Goal: Register for event/course

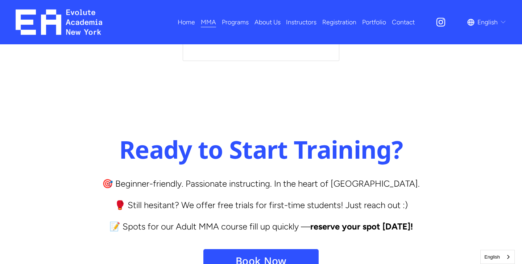
scroll to position [2959, 0]
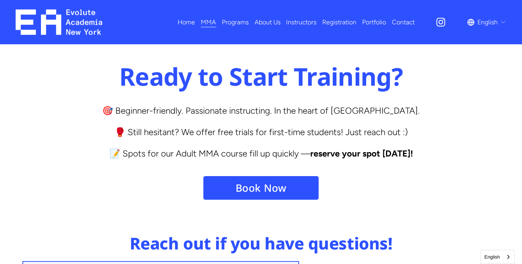
click at [266, 175] on link "Book Now" at bounding box center [261, 187] width 116 height 25
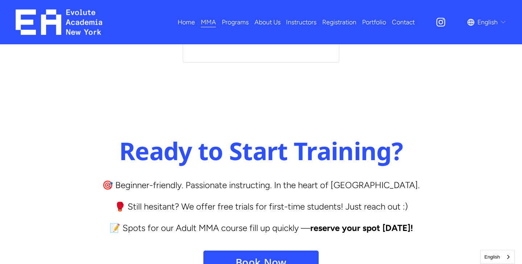
scroll to position [2841, 0]
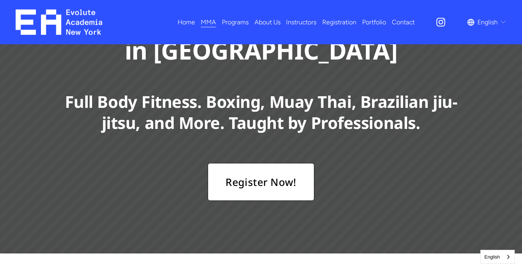
scroll to position [105, 0]
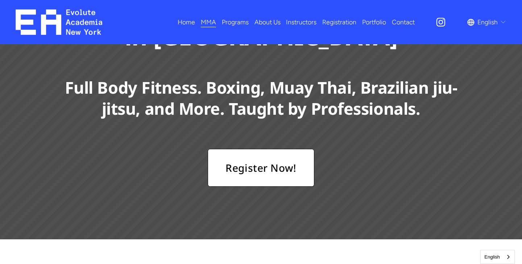
click at [343, 23] on link "Registration" at bounding box center [339, 22] width 34 height 13
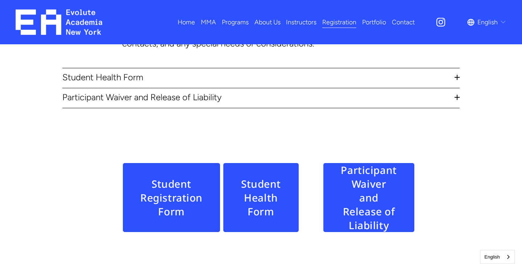
scroll to position [231, 0]
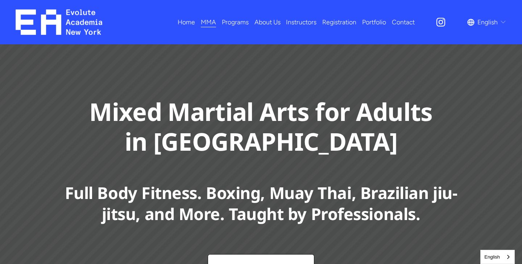
scroll to position [105, 0]
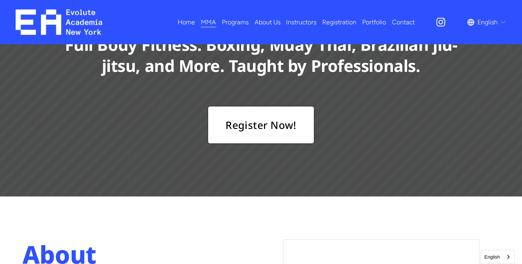
scroll to position [134, 0]
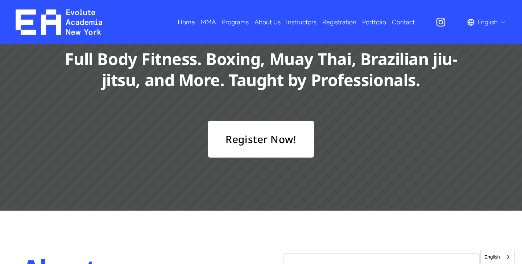
click at [236, 133] on link "Register Now!" at bounding box center [261, 139] width 106 height 38
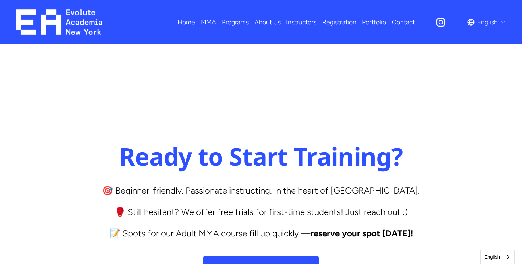
scroll to position [2880, 0]
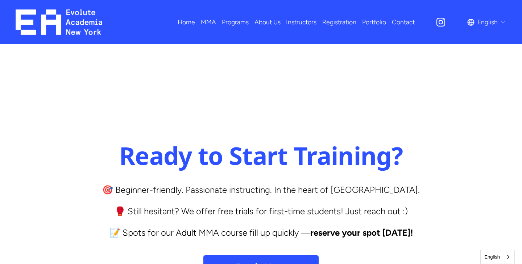
click at [260, 254] on link "Book Now" at bounding box center [261, 266] width 116 height 25
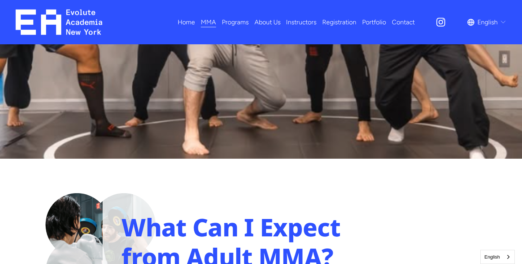
scroll to position [890, 0]
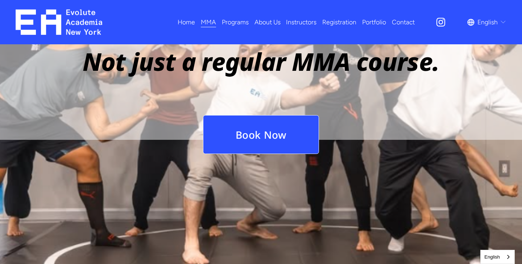
click at [240, 115] on link "Book Now" at bounding box center [261, 134] width 116 height 39
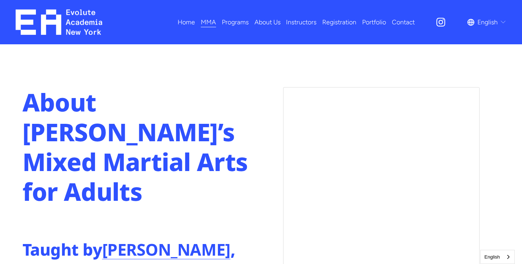
scroll to position [269, 0]
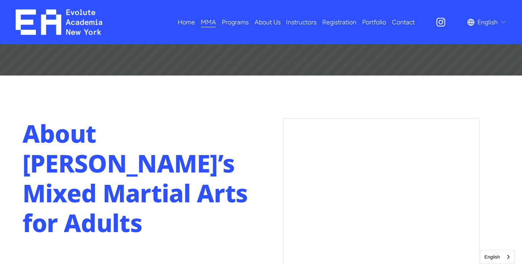
click at [232, 23] on span "Programs" at bounding box center [235, 22] width 27 height 12
click at [340, 22] on link "Registration" at bounding box center [339, 22] width 34 height 13
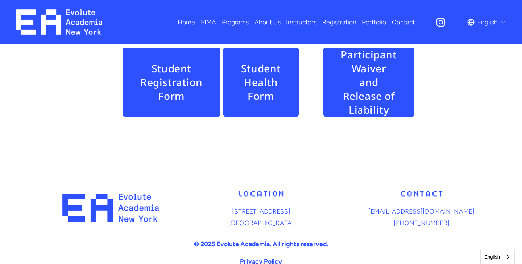
scroll to position [451, 0]
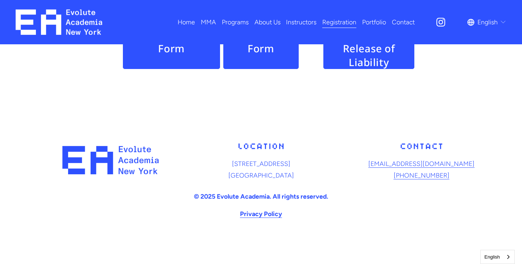
click at [239, 24] on span "Programs" at bounding box center [235, 22] width 27 height 12
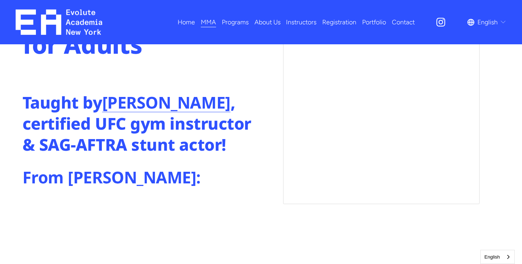
scroll to position [488, 0]
